Goal: Information Seeking & Learning: Check status

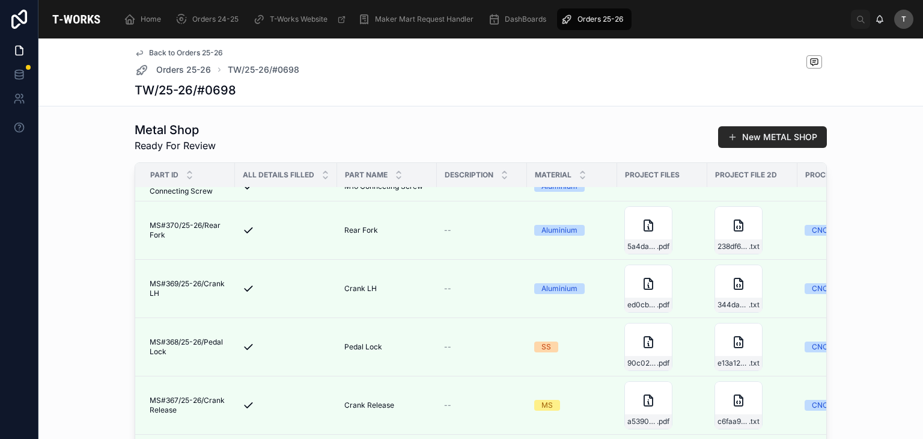
scroll to position [139, 0]
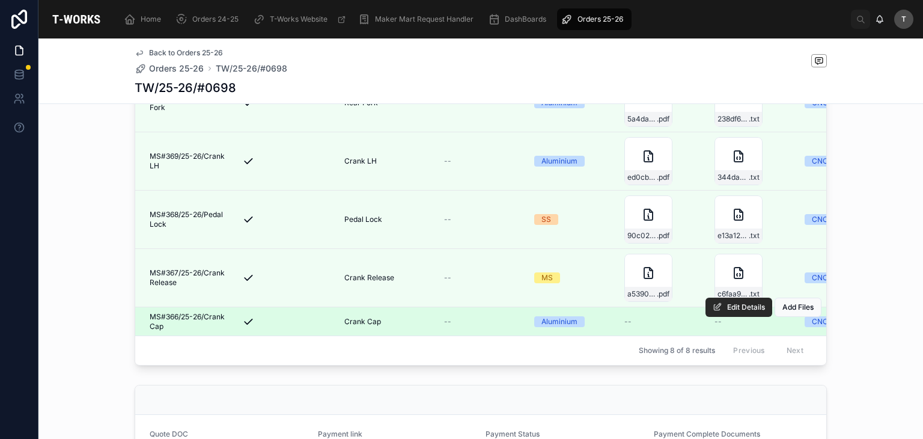
scroll to position [601, 0]
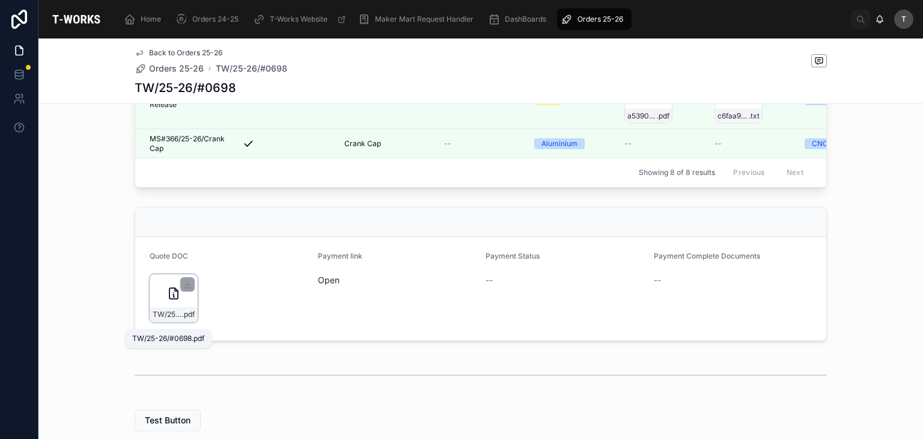
click at [175, 319] on span "TW/25-26/#0698" at bounding box center [167, 315] width 29 height 10
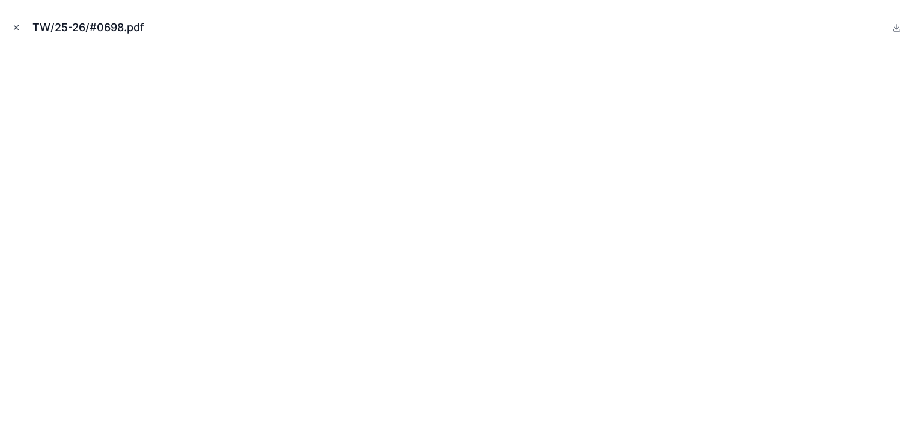
click at [14, 31] on icon "Close modal" at bounding box center [16, 27] width 8 height 8
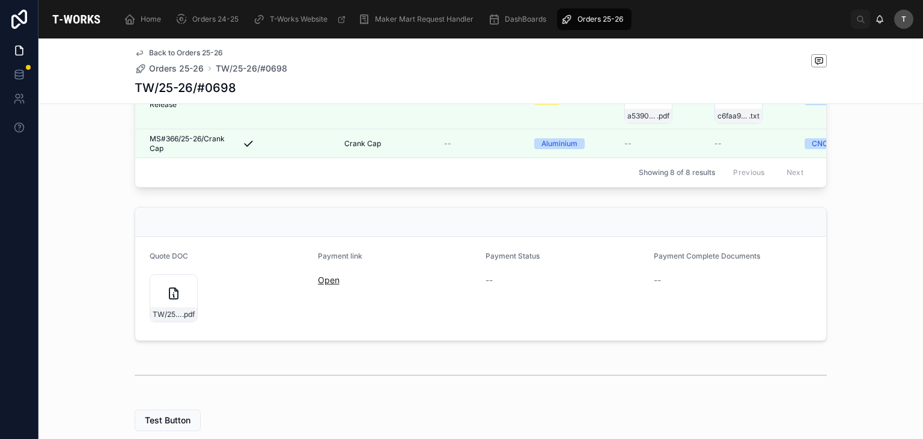
click at [326, 285] on link "Open" at bounding box center [329, 280] width 22 height 10
click at [171, 319] on span "TW/25-26/#0698" at bounding box center [167, 315] width 29 height 10
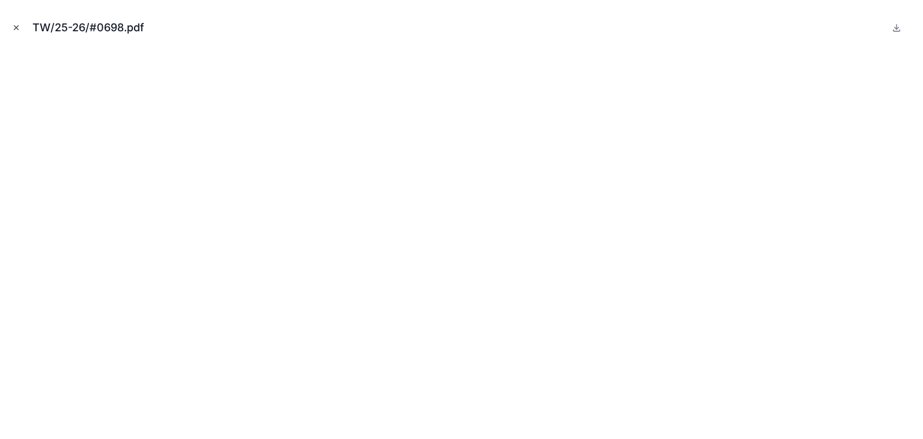
click at [19, 28] on icon "Close modal" at bounding box center [16, 27] width 8 height 8
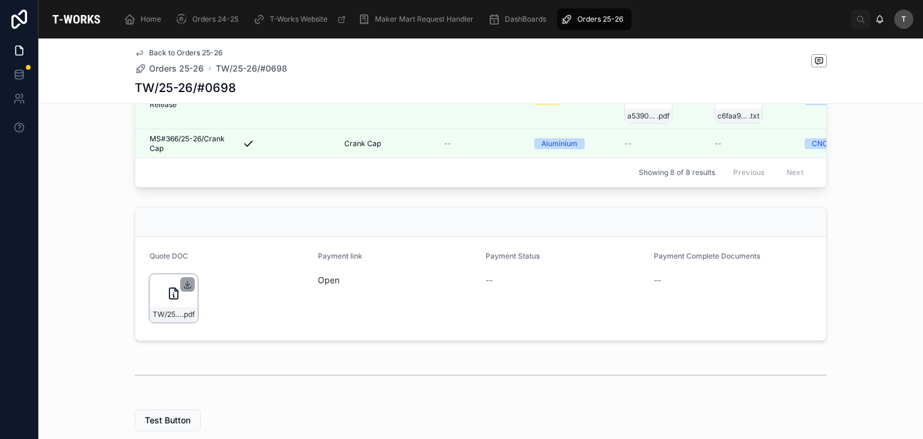
click at [188, 286] on icon at bounding box center [188, 283] width 0 height 5
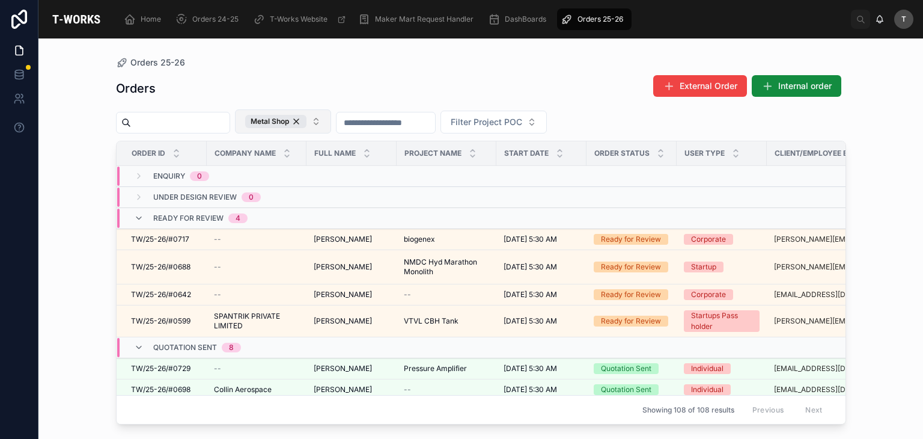
click at [266, 123] on button "Metal Shop" at bounding box center [283, 121] width 96 height 24
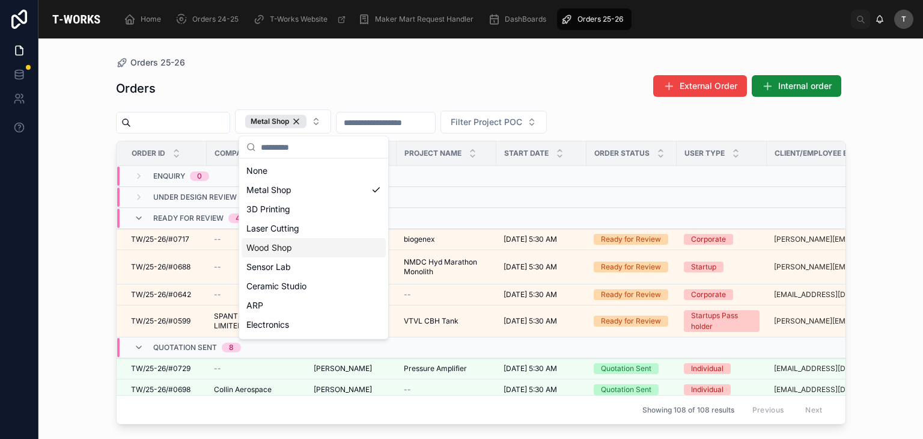
scroll to position [209, 0]
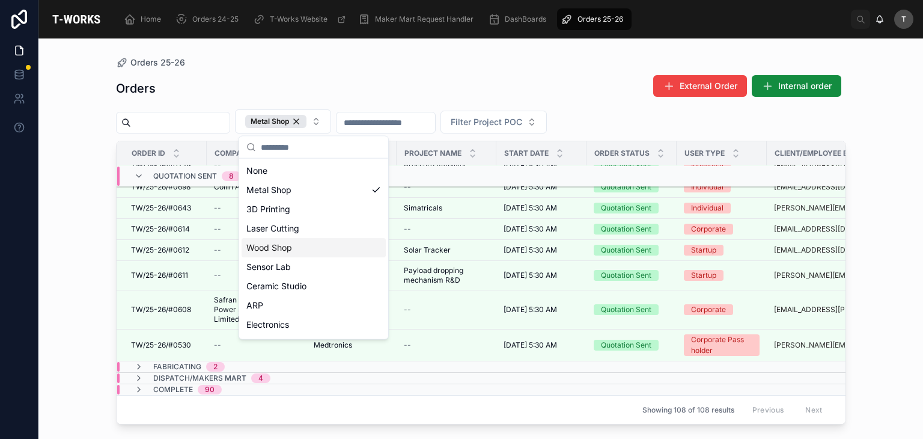
click at [180, 362] on span "Fabricating" at bounding box center [177, 367] width 48 height 10
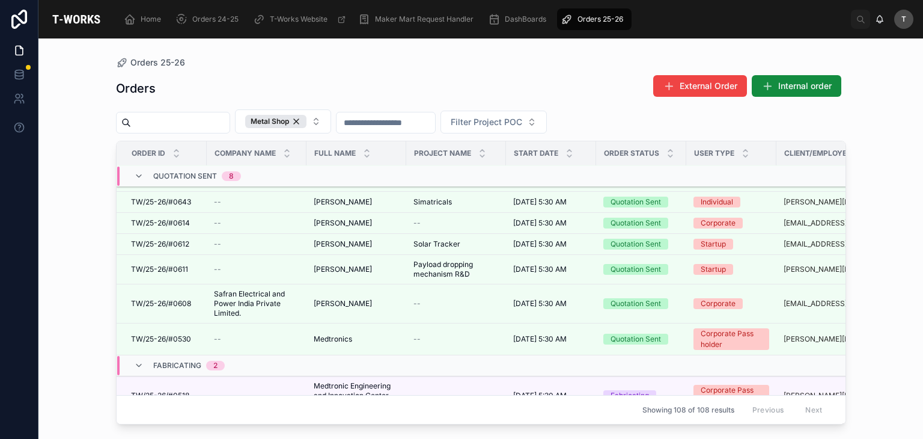
click at [181, 361] on span "Fabricating" at bounding box center [177, 366] width 48 height 10
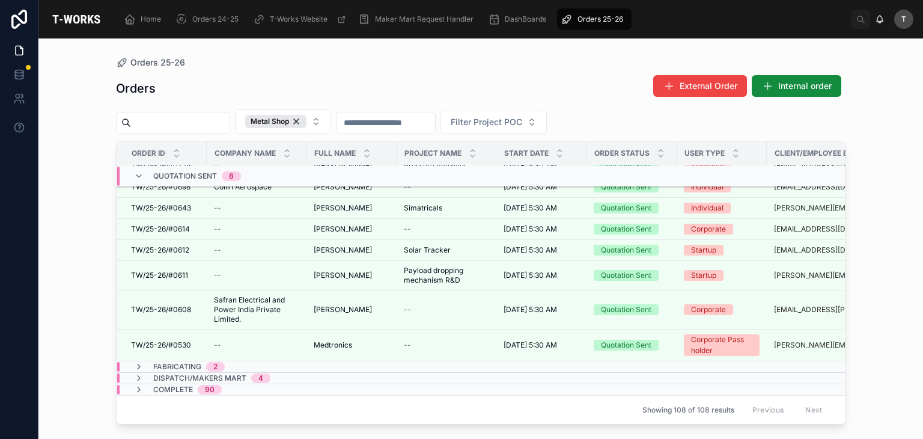
click at [188, 373] on span "Dispatch/Makers Mart" at bounding box center [199, 378] width 93 height 10
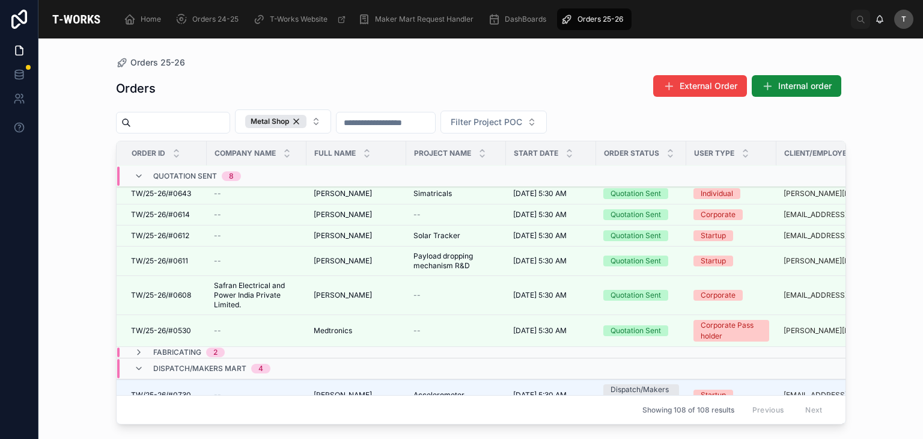
scroll to position [353, 0]
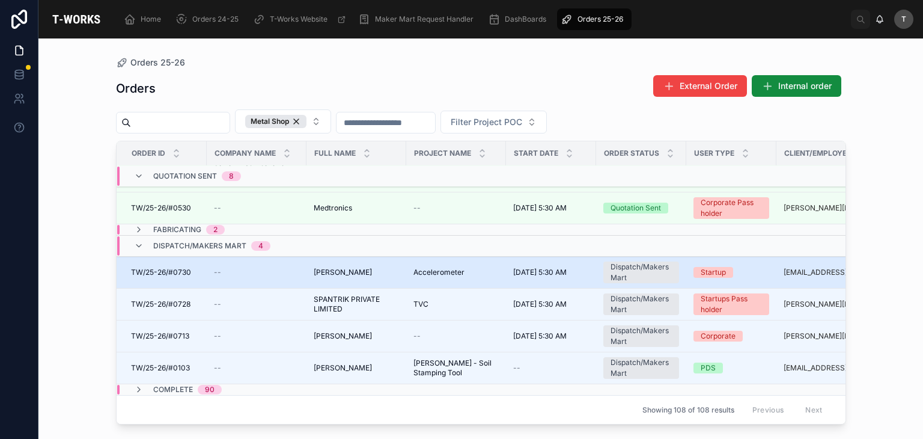
click at [190, 268] on span "TW/25-26/#0730" at bounding box center [161, 273] width 60 height 10
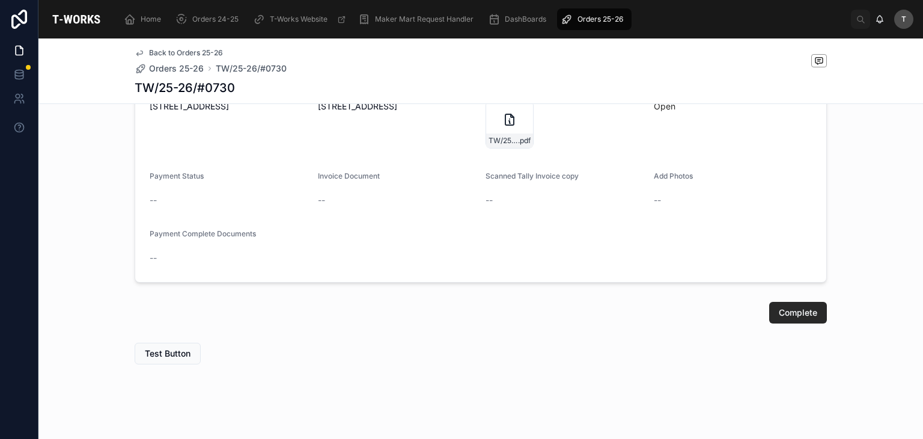
scroll to position [876, 0]
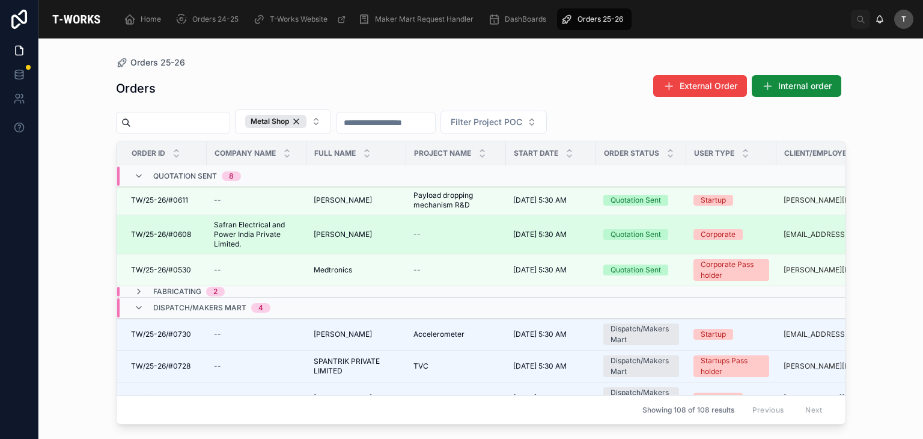
scroll to position [353, 0]
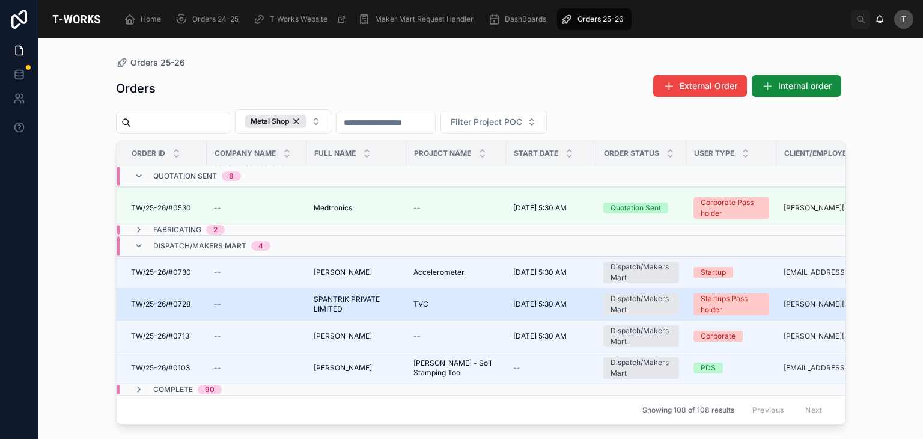
click at [180, 299] on span "TW/25-26/#0728" at bounding box center [161, 304] width 60 height 10
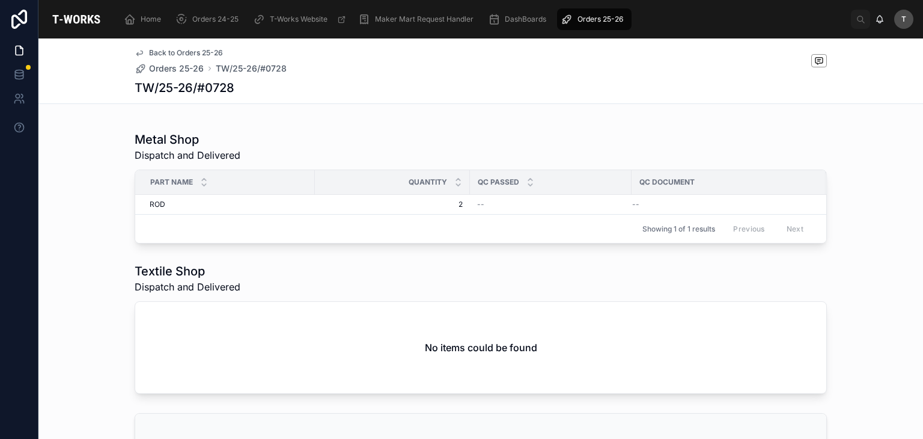
scroll to position [481, 0]
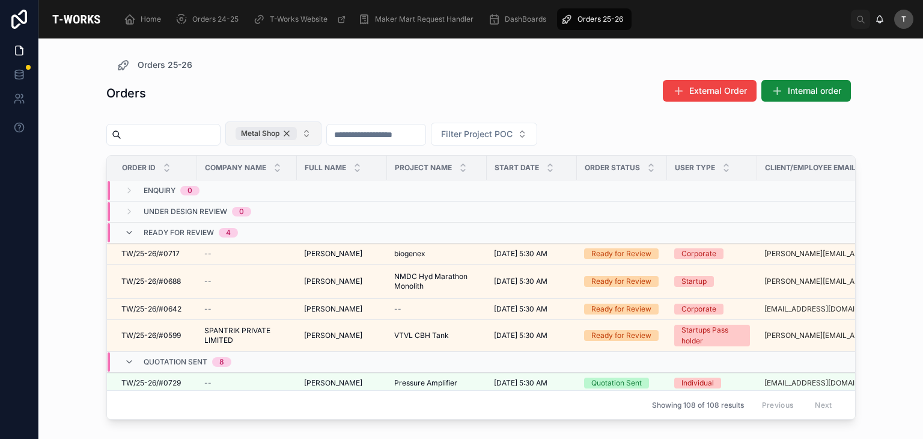
click at [297, 132] on div "Metal Shop" at bounding box center [266, 133] width 61 height 13
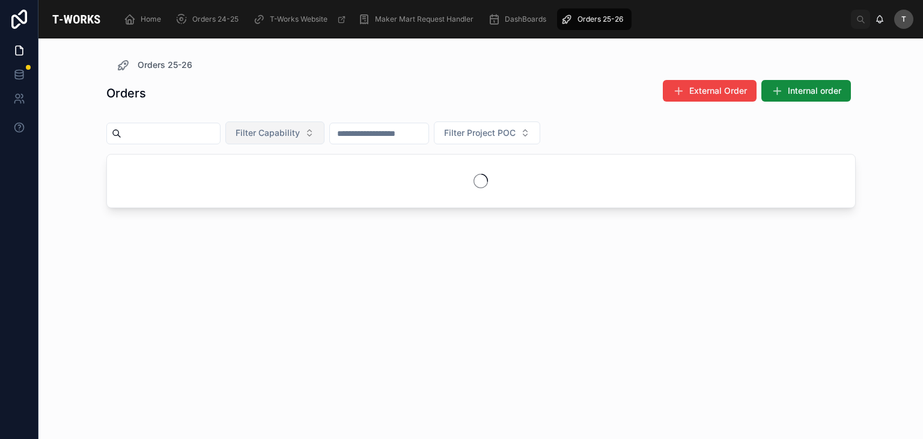
click at [300, 132] on span "Filter Capability" at bounding box center [268, 133] width 64 height 12
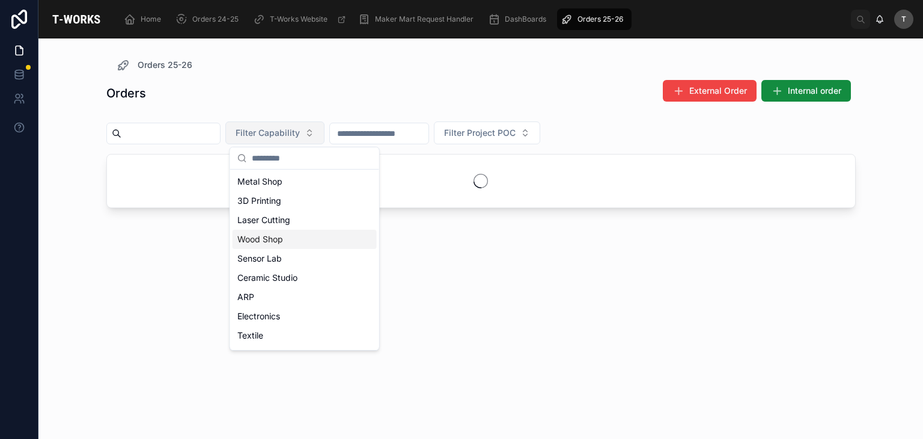
click at [282, 242] on div "Wood Shop" at bounding box center [305, 239] width 144 height 19
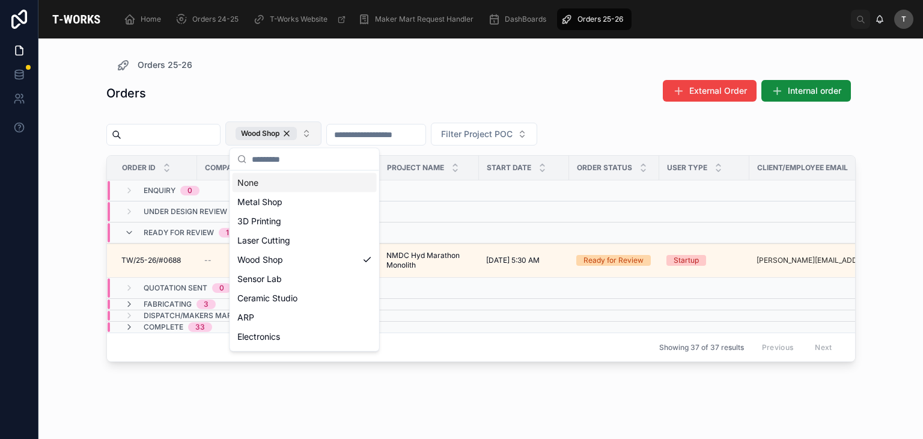
click at [280, 86] on div "Orders External Order Internal order" at bounding box center [481, 93] width 750 height 28
